Goal: Task Accomplishment & Management: Use online tool/utility

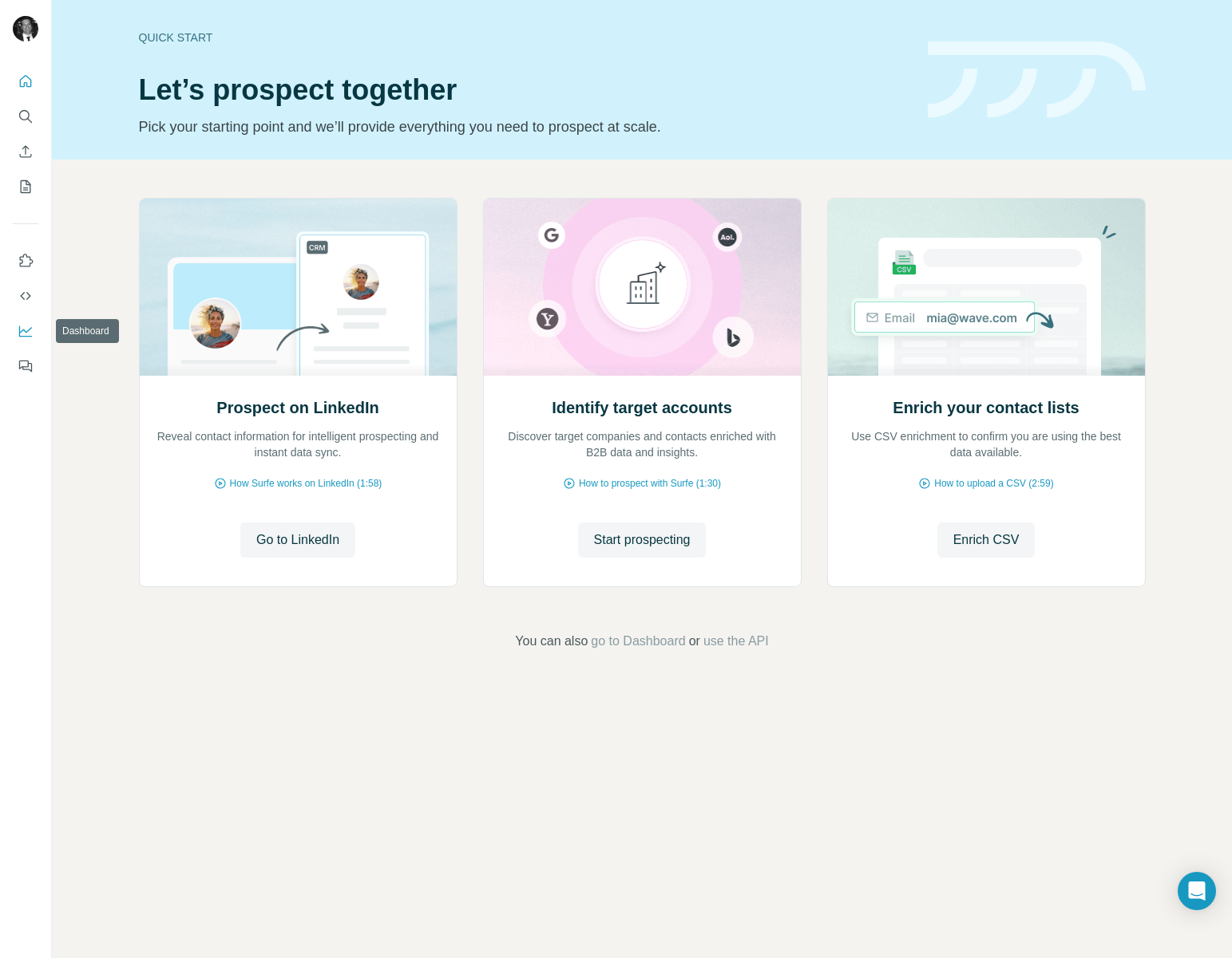
click at [24, 319] on button "Dashboard" at bounding box center [25, 331] width 25 height 29
click at [21, 85] on icon "Quick start" at bounding box center [25, 81] width 16 height 16
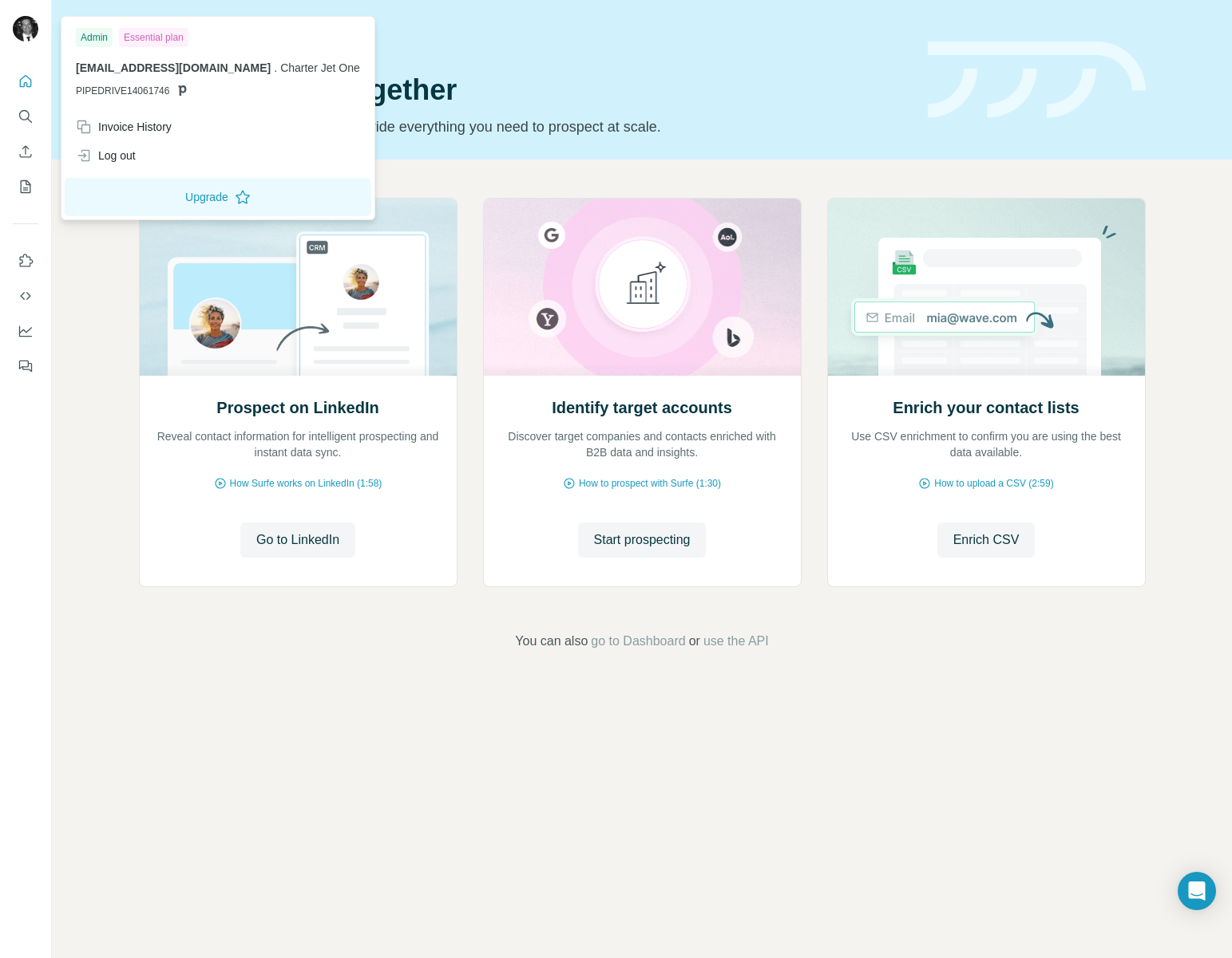
click at [20, 33] on img at bounding box center [25, 28] width 25 height 25
click at [147, 128] on div "Invoice History" at bounding box center [124, 126] width 96 height 16
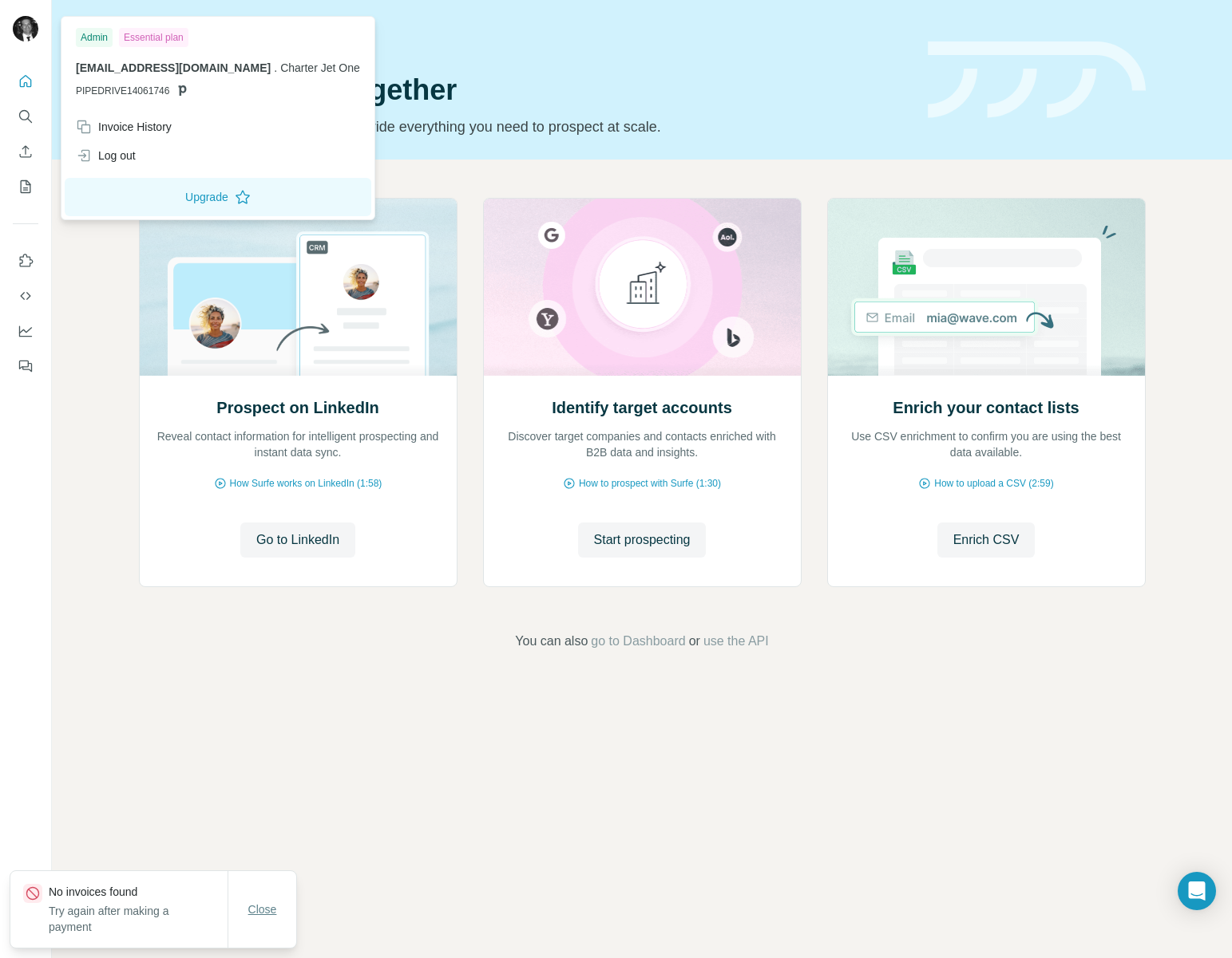
click at [261, 921] on button "Close" at bounding box center [262, 909] width 51 height 29
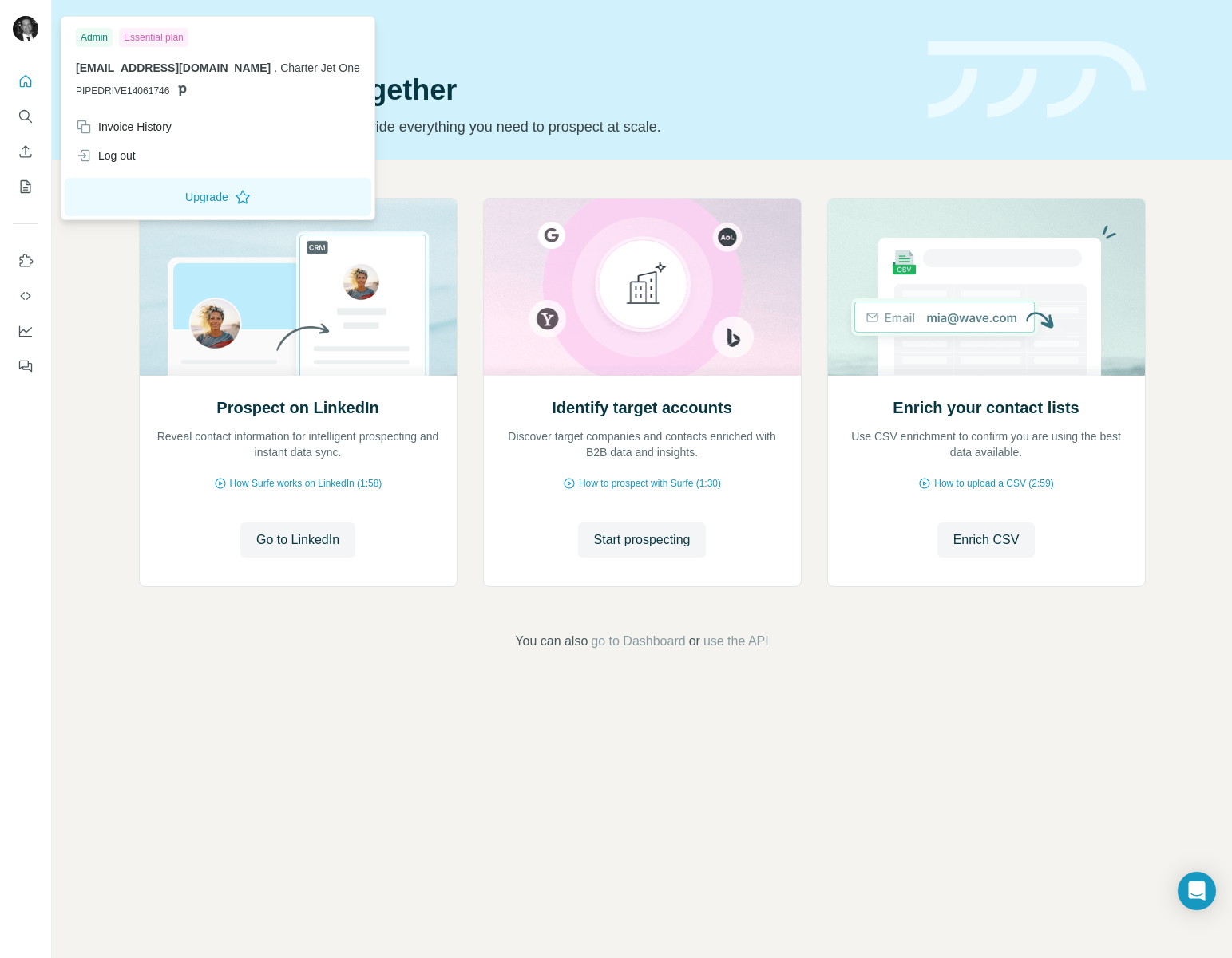
click at [24, 24] on img at bounding box center [25, 28] width 25 height 25
click at [28, 151] on icon "Enrich CSV" at bounding box center [25, 152] width 16 height 16
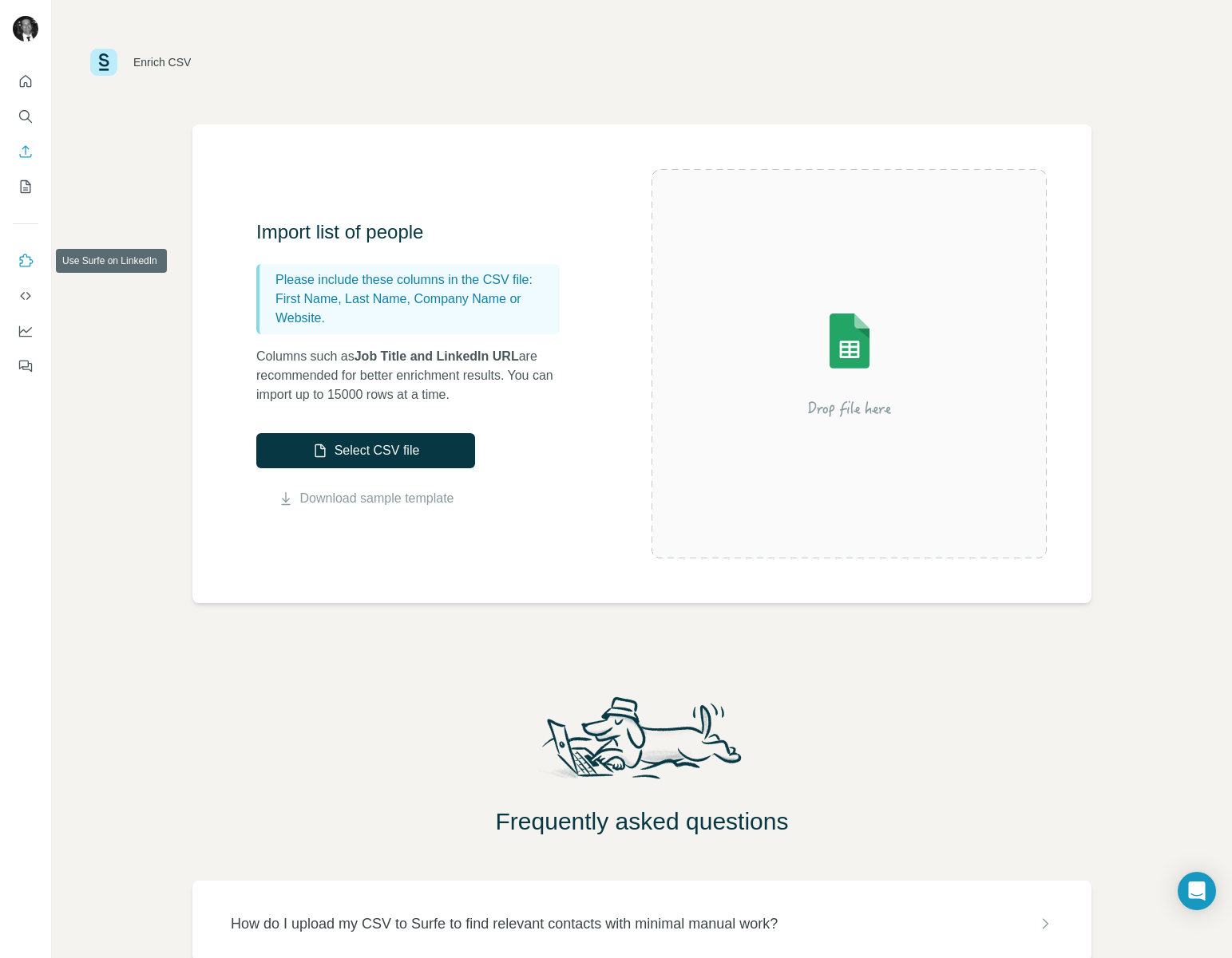
click at [20, 261] on icon "Use Surfe on LinkedIn" at bounding box center [25, 260] width 16 height 16
